Goal: Check status: Check status

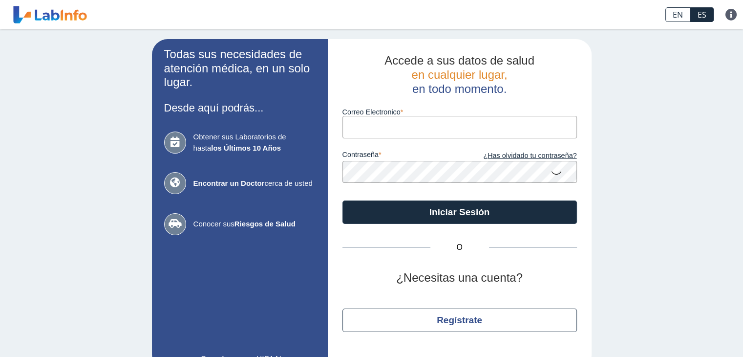
drag, startPoint x: 0, startPoint y: 0, endPoint x: 414, endPoint y: 130, distance: 433.3
click at [415, 130] on input "Correo Electronico" at bounding box center [460, 127] width 235 height 22
type input "[EMAIL_ADDRESS][DOMAIN_NAME]"
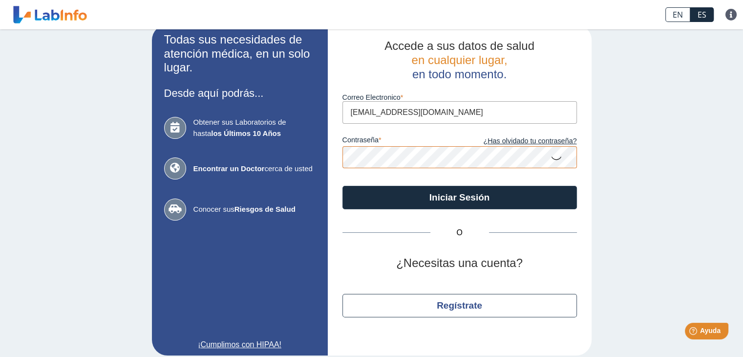
scroll to position [23, 0]
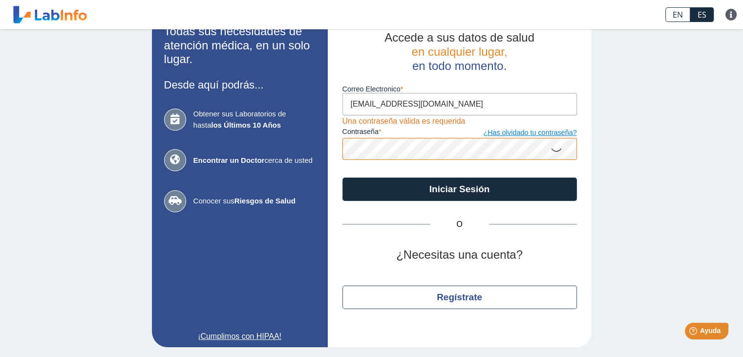
click at [536, 128] on link "¿Has olvidado tu contraseña?" at bounding box center [518, 133] width 117 height 11
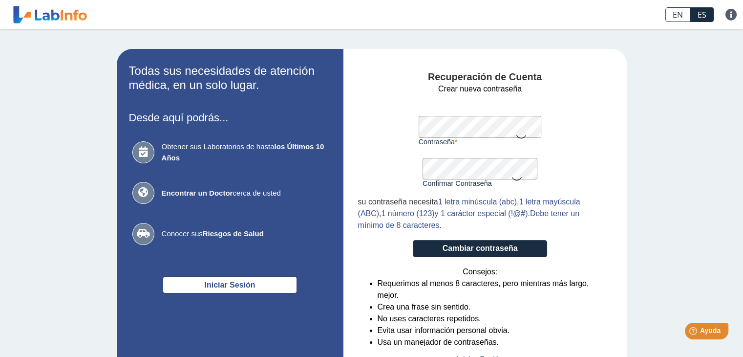
click at [515, 135] on icon at bounding box center [521, 136] width 12 height 19
click at [514, 177] on icon at bounding box center [517, 178] width 12 height 19
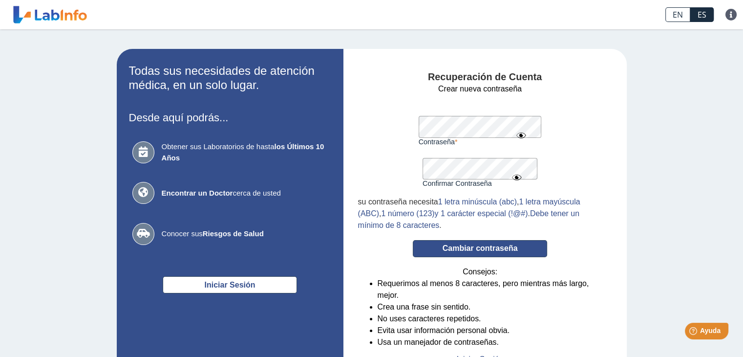
click at [492, 253] on button "Cambiar contraseña" at bounding box center [480, 248] width 134 height 17
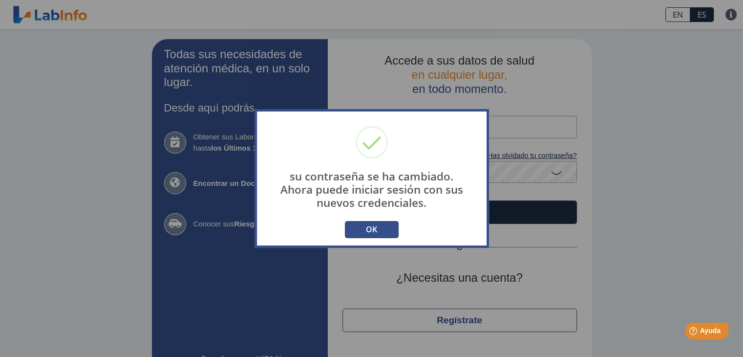
click at [393, 230] on button "OK" at bounding box center [372, 229] width 54 height 17
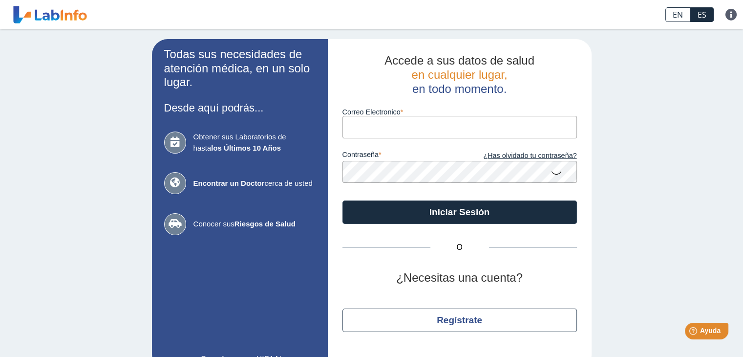
click at [418, 118] on input "Correo Electronico" at bounding box center [460, 127] width 235 height 22
type input "[EMAIL_ADDRESS][DOMAIN_NAME]"
click at [553, 173] on icon at bounding box center [557, 172] width 12 height 19
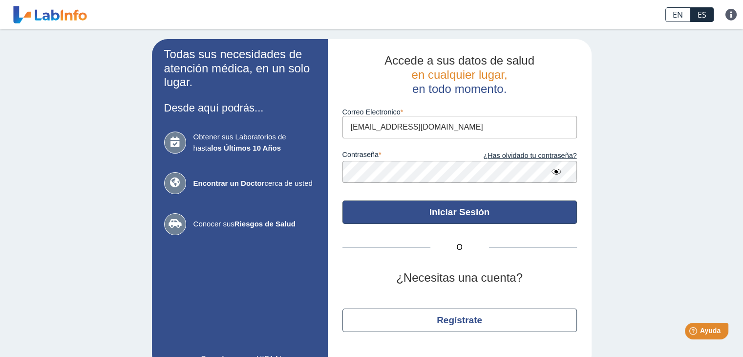
click at [449, 213] on button "Iniciar Sesión" at bounding box center [460, 211] width 235 height 23
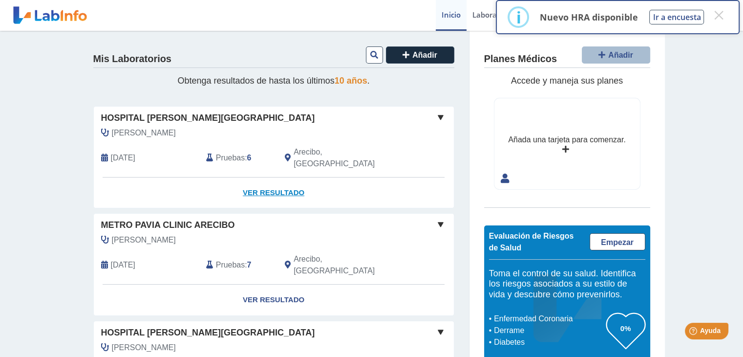
click at [252, 177] on link "Ver Resultado" at bounding box center [274, 192] width 360 height 31
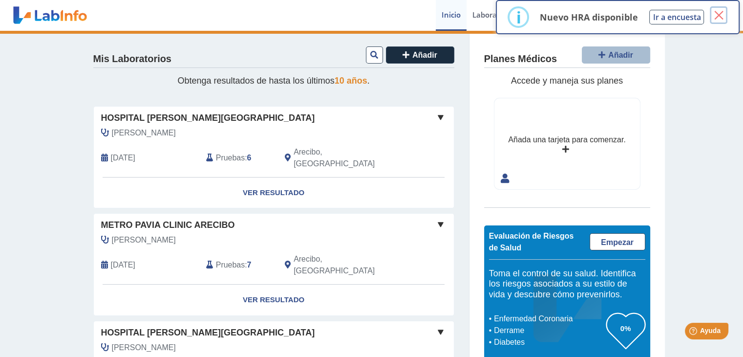
click at [719, 15] on button "×" at bounding box center [719, 15] width 18 height 18
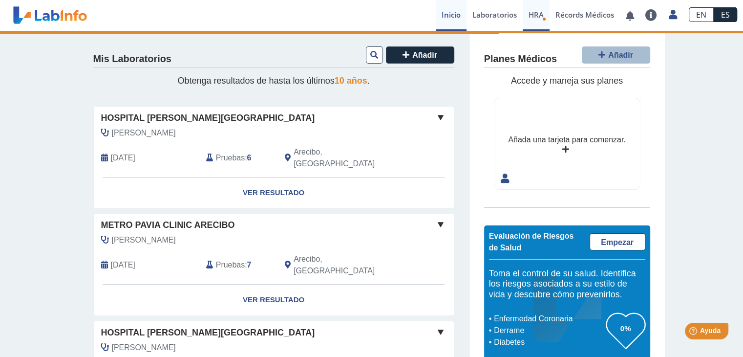
click at [538, 18] on span "HRA" at bounding box center [536, 15] width 15 height 10
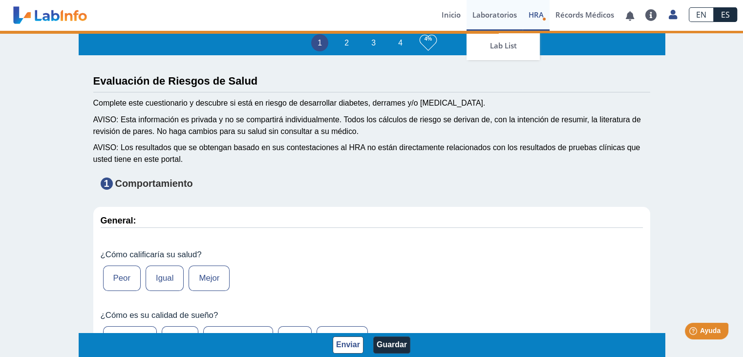
click at [509, 22] on link "Laboratorios" at bounding box center [495, 15] width 56 height 31
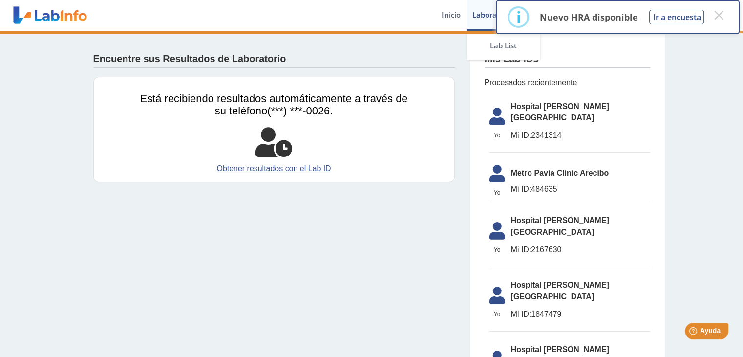
click at [477, 11] on link "Laboratorios" at bounding box center [495, 15] width 56 height 31
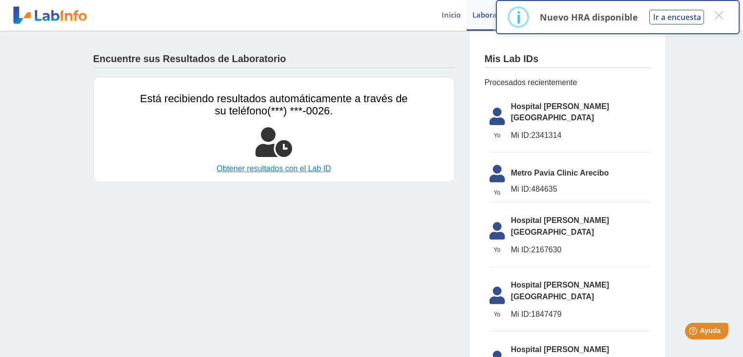
click at [276, 169] on link "Obtener resultados con el Lab ID" at bounding box center [274, 169] width 268 height 12
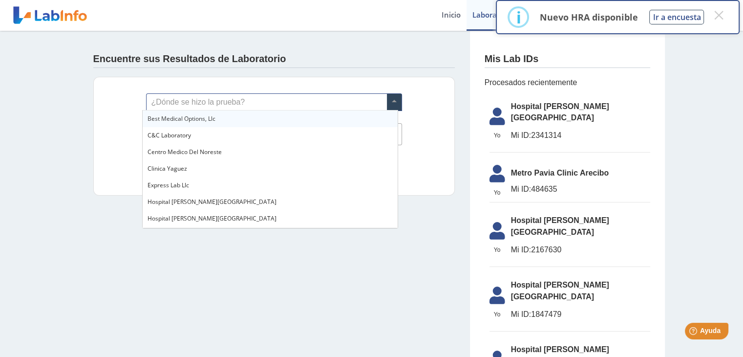
click at [387, 100] on span at bounding box center [394, 102] width 15 height 17
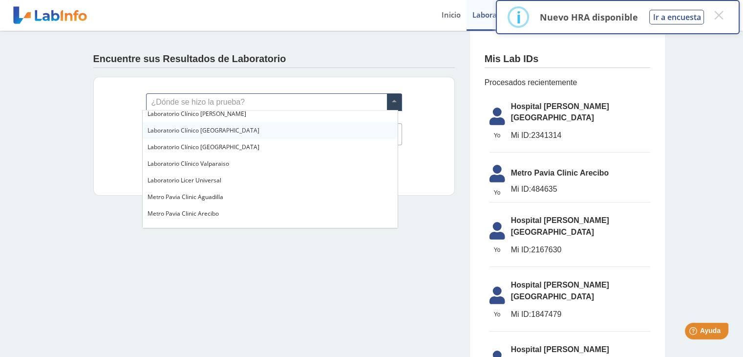
scroll to position [635, 0]
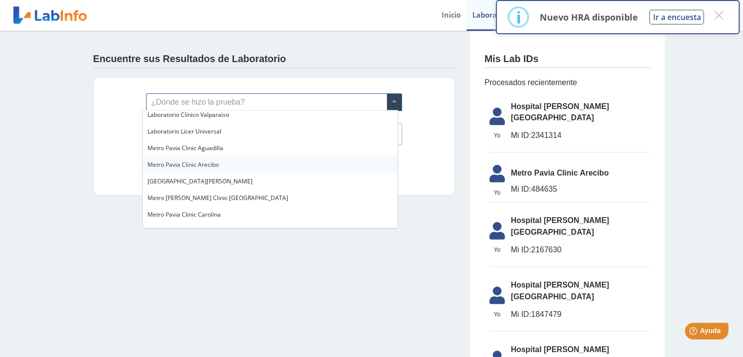
click at [214, 163] on span "Metro Pavia Clinic Arecibo" at bounding box center [183, 164] width 71 height 8
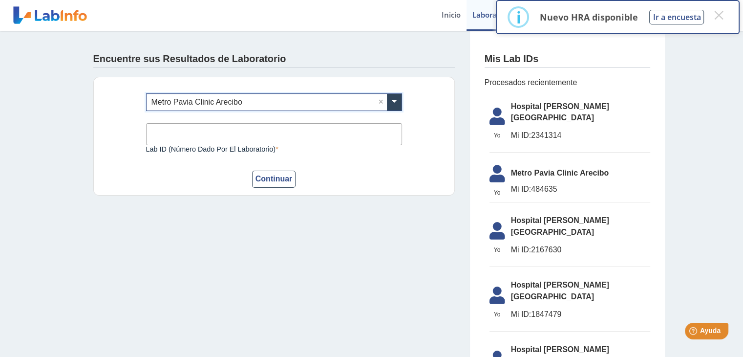
click at [240, 137] on input "Lab ID (número dado por el laboratorio)" at bounding box center [274, 134] width 256 height 22
click at [350, 143] on input "Lab ID (número dado por el laboratorio)" at bounding box center [274, 134] width 256 height 22
click at [313, 128] on input "Lab ID (número dado por el laboratorio)" at bounding box center [274, 134] width 256 height 22
drag, startPoint x: 313, startPoint y: 128, endPoint x: 222, endPoint y: 134, distance: 91.2
click at [222, 134] on input "Lab ID (número dado por el laboratorio)" at bounding box center [274, 134] width 256 height 22
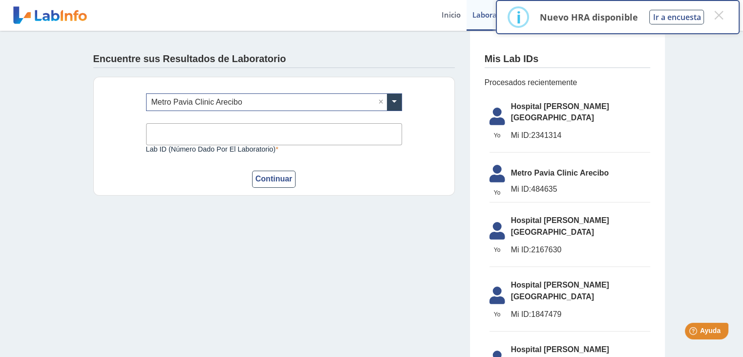
click at [290, 130] on input "Lab ID (número dado por el laboratorio)" at bounding box center [274, 134] width 256 height 22
click at [382, 190] on div "¿Dónde se hizo la prueba? × Metro Pavia Clinic Arecibo × Lab ID (número dado po…" at bounding box center [274, 136] width 362 height 119
click at [232, 133] on input "Lab ID (número dado por el laboratorio)" at bounding box center [274, 134] width 256 height 22
type input "540342"
click at [277, 176] on button "Continuar" at bounding box center [274, 179] width 44 height 17
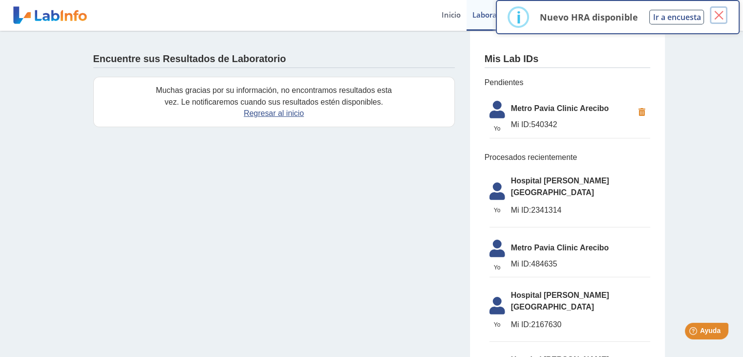
click at [727, 17] on button "×" at bounding box center [719, 15] width 18 height 18
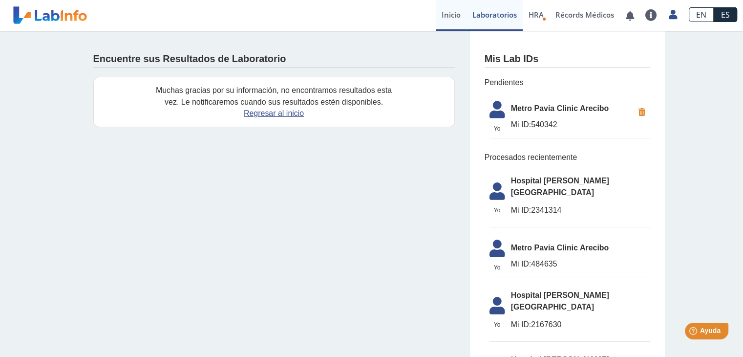
click at [453, 16] on link "Inicio" at bounding box center [451, 15] width 31 height 31
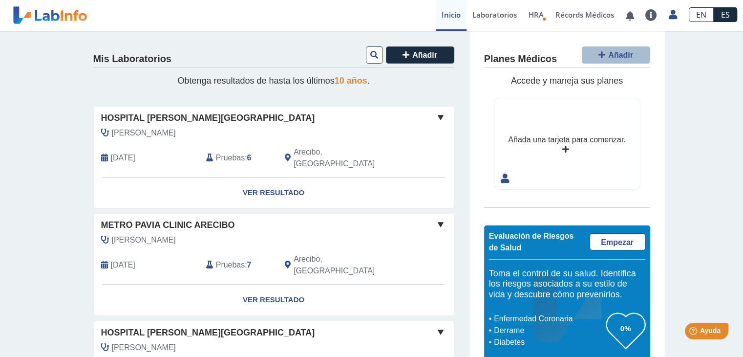
click at [563, 149] on icon at bounding box center [566, 150] width 7 height 8
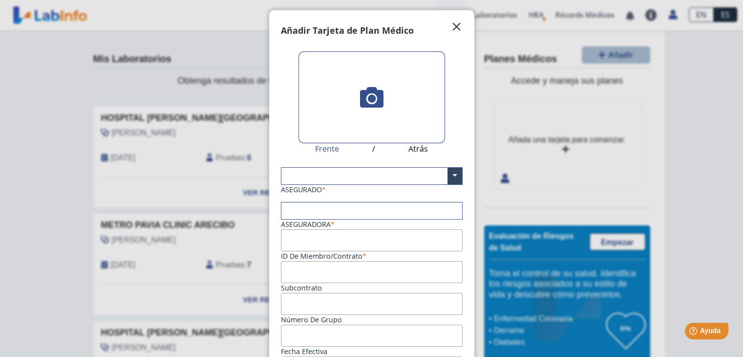
click at [451, 30] on span "" at bounding box center [457, 27] width 12 height 12
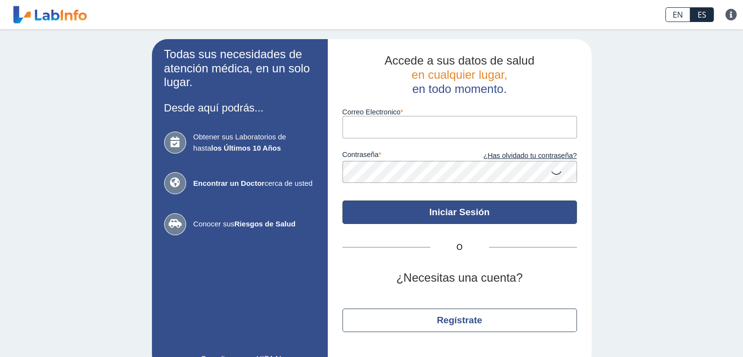
type input "[EMAIL_ADDRESS][DOMAIN_NAME]"
click at [468, 214] on button "Iniciar Sesión" at bounding box center [460, 211] width 235 height 23
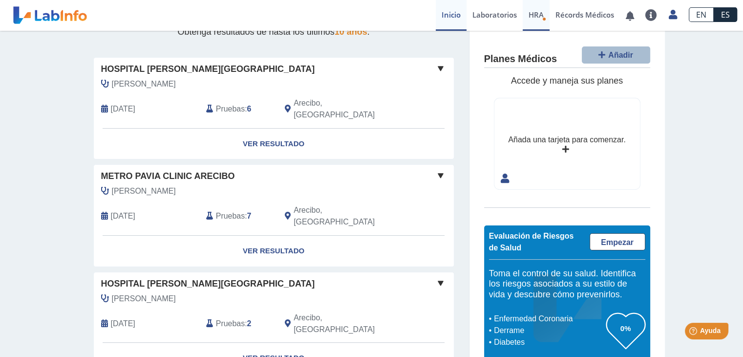
click at [534, 14] on span "HRA" at bounding box center [536, 15] width 15 height 10
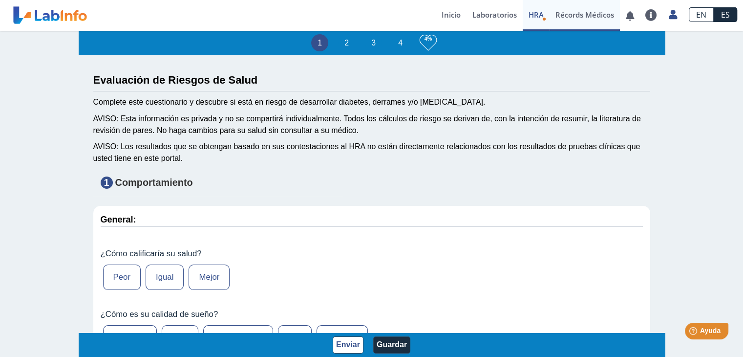
click at [575, 19] on link "Récords Médicos" at bounding box center [585, 15] width 70 height 31
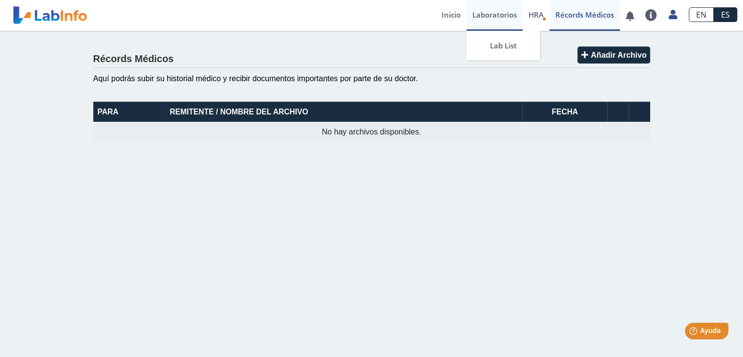
click at [504, 14] on link "Laboratorios" at bounding box center [495, 15] width 56 height 31
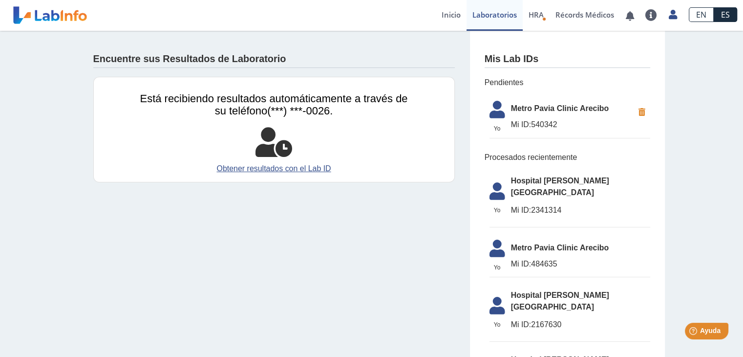
click at [532, 108] on span "Metro Pavia Clinic Arecibo" at bounding box center [572, 109] width 123 height 12
click at [541, 123] on span "Mi ID: 540342" at bounding box center [572, 125] width 123 height 12
click at [500, 58] on h4 "Mis Lab IDs" at bounding box center [512, 59] width 54 height 12
click at [530, 109] on span "Metro Pavia Clinic Arecibo" at bounding box center [572, 109] width 123 height 12
click at [545, 101] on li "Yo Yo Metro [PERSON_NAME] Clinic Arecibo Mi ID: 540342" at bounding box center [570, 117] width 161 height 43
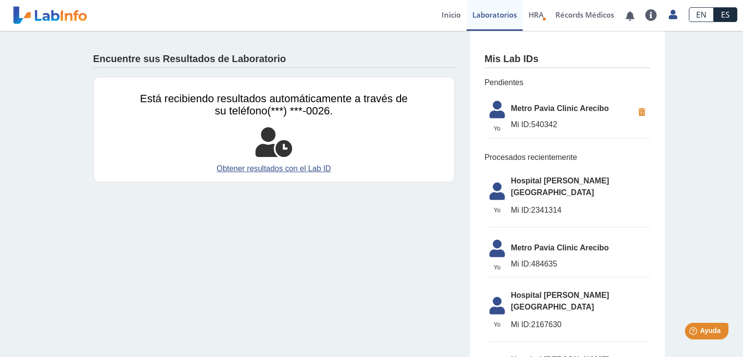
click at [511, 124] on span "Mi ID:" at bounding box center [521, 124] width 21 height 8
click at [576, 12] on link "Récords Médicos" at bounding box center [585, 15] width 70 height 31
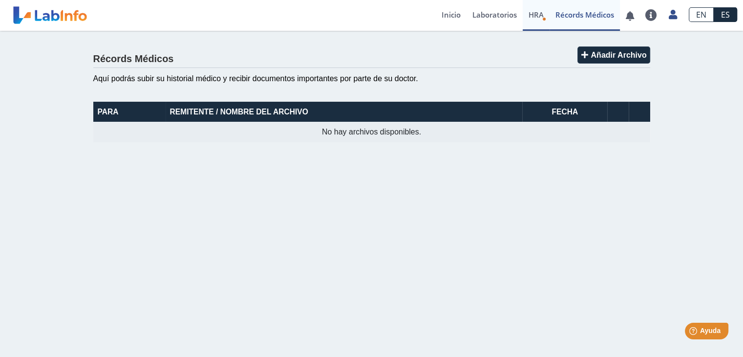
click at [530, 16] on span "HRA" at bounding box center [536, 15] width 15 height 10
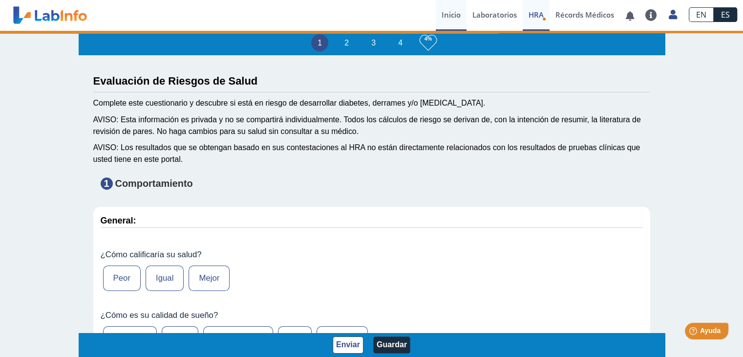
type input "Michelle Irizarry Lajara"
type input "1994-02-23"
select select
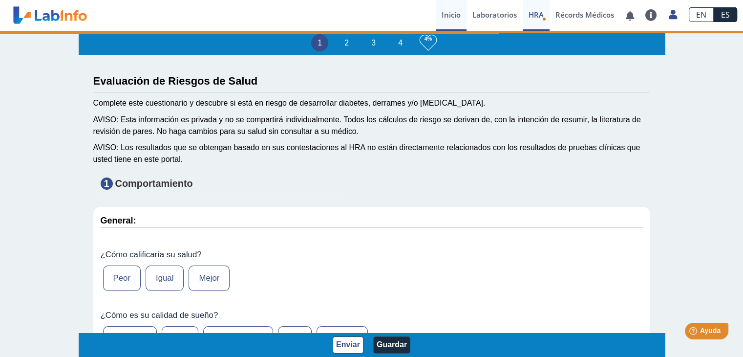
select select
click at [446, 16] on link "Inicio" at bounding box center [451, 15] width 31 height 31
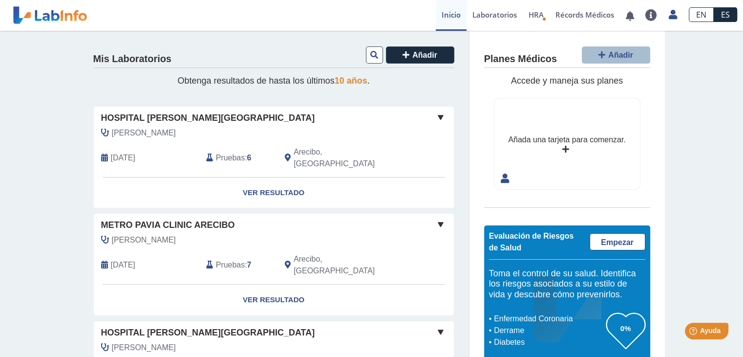
click at [454, 12] on link "Inicio" at bounding box center [451, 15] width 31 height 31
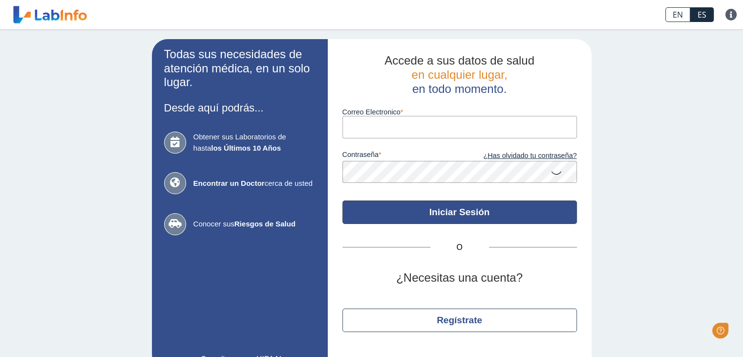
type input "[EMAIL_ADDRESS][DOMAIN_NAME]"
click at [421, 208] on button "Iniciar Sesión" at bounding box center [460, 211] width 235 height 23
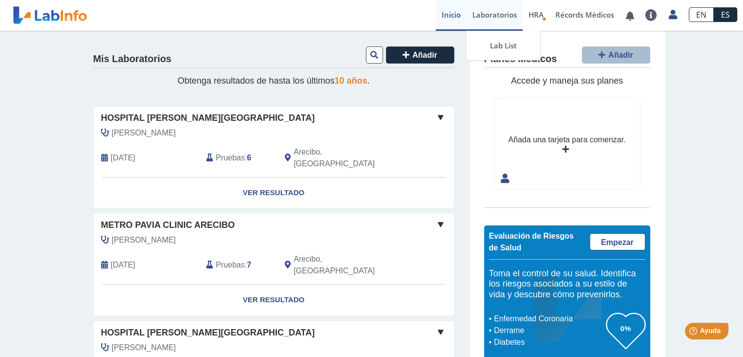
click at [495, 9] on link "Laboratorios" at bounding box center [495, 15] width 56 height 31
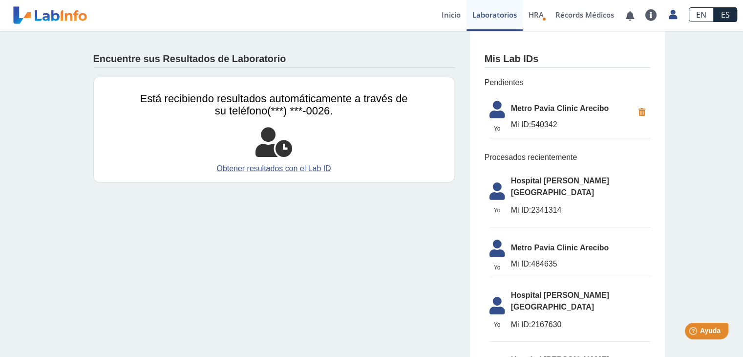
click at [546, 109] on span "Metro Pavia Clinic Arecibo" at bounding box center [572, 109] width 123 height 12
click at [506, 132] on li "Yo Yo Metro [PERSON_NAME] Clinic Arecibo Mi ID: 540342" at bounding box center [570, 117] width 161 height 43
click at [513, 178] on span "Hospital [PERSON_NAME][GEOGRAPHIC_DATA]" at bounding box center [580, 186] width 139 height 23
drag, startPoint x: 509, startPoint y: 96, endPoint x: 502, endPoint y: 101, distance: 8.6
click at [507, 97] on li "Yo Yo Metro [PERSON_NAME] Clinic Arecibo Mi ID: 540342" at bounding box center [570, 117] width 161 height 43
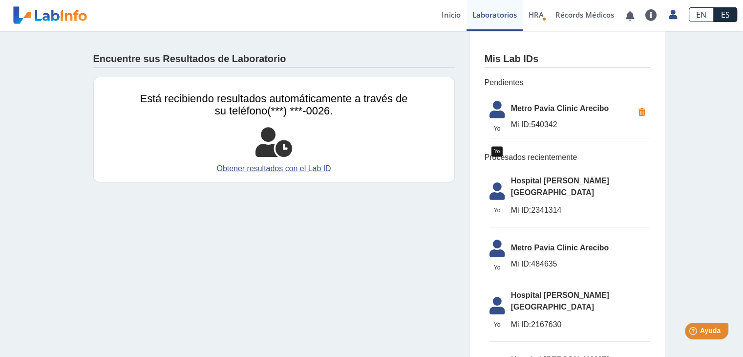
click at [497, 104] on icon at bounding box center [497, 112] width 27 height 23
click at [506, 103] on icon at bounding box center [497, 112] width 27 height 23
drag, startPoint x: 531, startPoint y: 96, endPoint x: 500, endPoint y: 108, distance: 33.1
click at [530, 97] on li "Yo Yo Metro [PERSON_NAME] Clinic Arecibo Mi ID: 540342" at bounding box center [570, 117] width 161 height 43
click at [497, 68] on div "Mis Lab IDs Pendientes Yo Yo Metro [PERSON_NAME] Clinic Arecibo Mi ID: 540342 P…" at bounding box center [568, 265] width 196 height 468
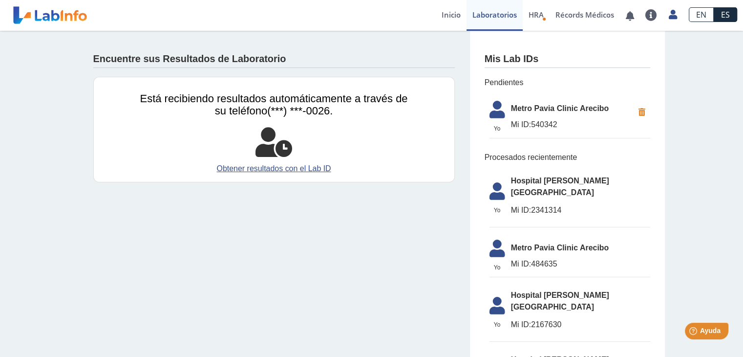
click at [519, 54] on h4 "Mis Lab IDs" at bounding box center [512, 59] width 54 height 12
drag, startPoint x: 506, startPoint y: 84, endPoint x: 519, endPoint y: 85, distance: 13.2
click at [507, 84] on span "Pendientes" at bounding box center [568, 83] width 166 height 12
click at [522, 165] on ul "[GEOGRAPHIC_DATA] [PERSON_NAME], Arecibo Mi ID: 2341314 [GEOGRAPHIC_DATA][PERSO…" at bounding box center [568, 320] width 166 height 315
